Goal: Task Accomplishment & Management: Manage account settings

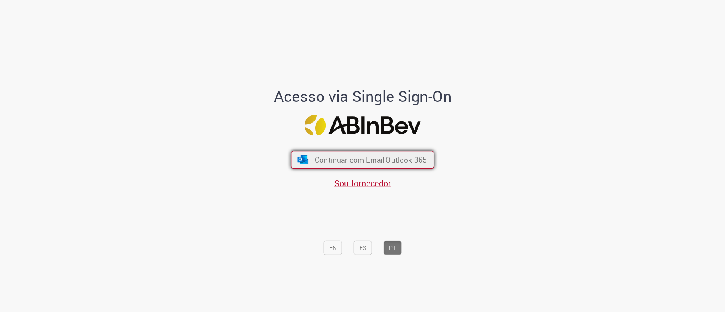
click at [375, 158] on span "Continuar com Email Outlook 365" at bounding box center [371, 160] width 112 height 10
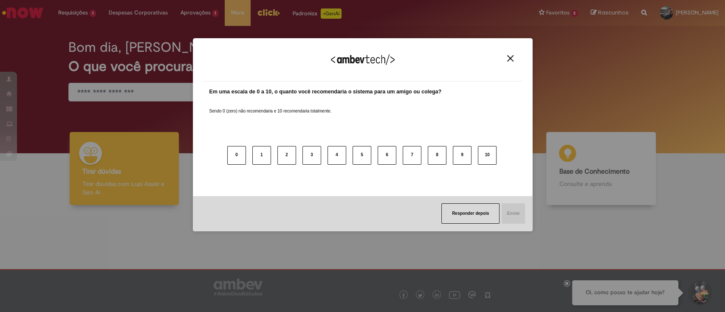
click at [510, 54] on div "Agradecemos seu feedback!" at bounding box center [362, 64] width 319 height 33
click at [510, 59] on img "Close" at bounding box center [510, 58] width 6 height 6
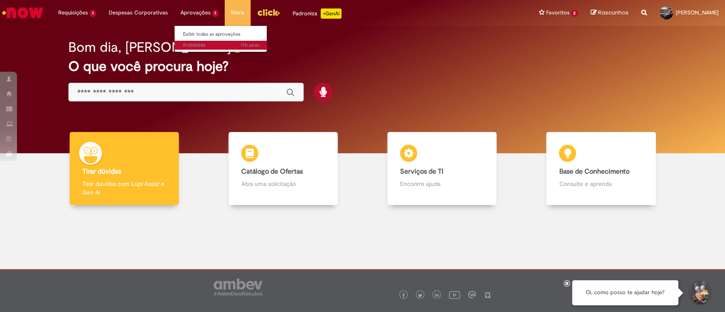
click at [199, 44] on span "17h atrás 17 horas atrás R13580286" at bounding box center [221, 45] width 76 height 7
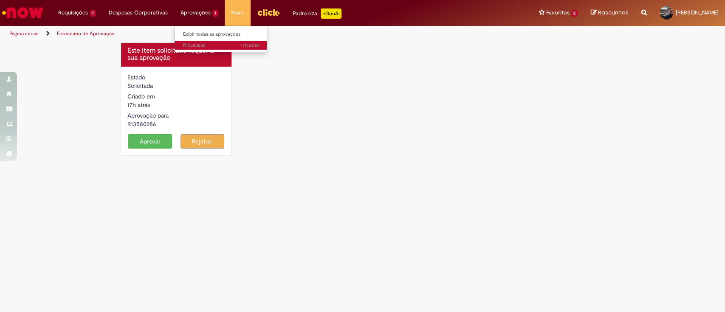
click at [199, 44] on span "17h atrás 17 horas atrás R13580286" at bounding box center [221, 45] width 76 height 7
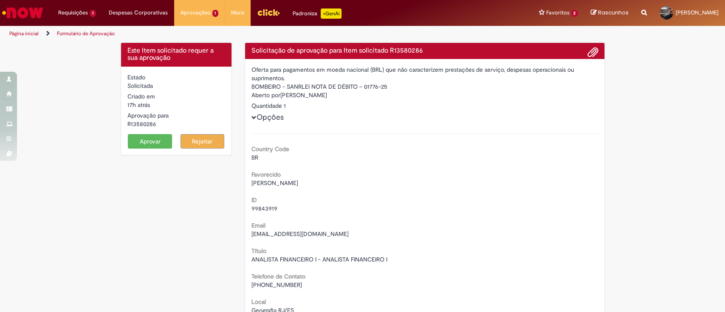
click at [146, 134] on button "Aprovar" at bounding box center [150, 141] width 44 height 14
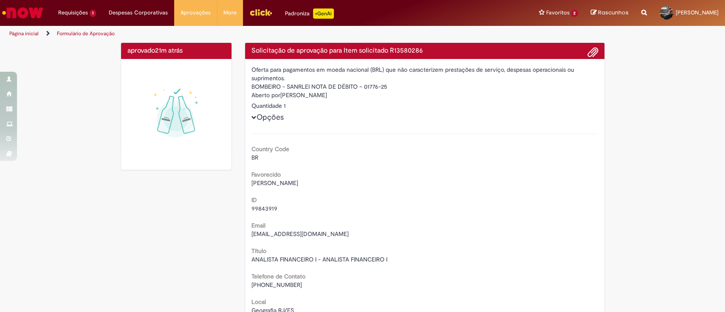
click at [253, 17] on img "Menu Cabeçalho" at bounding box center [260, 12] width 23 height 13
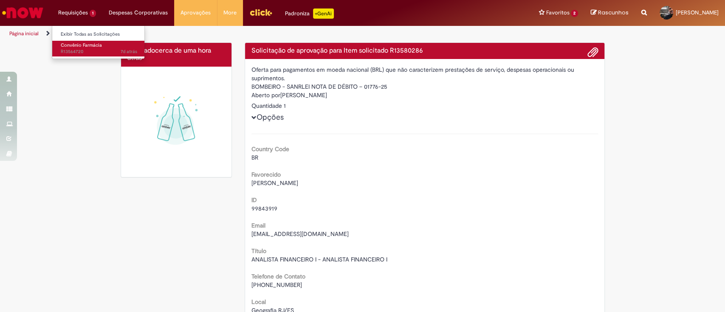
click at [92, 48] on link "Convênio Farmácia 7d atrás 7 dias atrás R13564720" at bounding box center [98, 49] width 93 height 16
click at [29, 17] on img "Ir para a Homepage" at bounding box center [23, 12] width 44 height 17
